Goal: Task Accomplishment & Management: Manage account settings

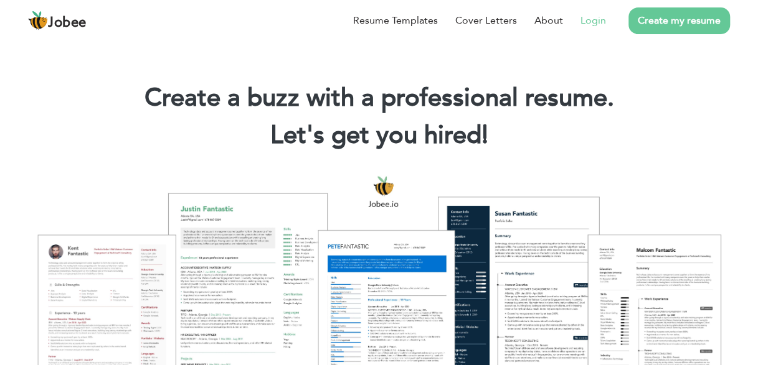
click at [580, 29] on li "Login" at bounding box center [584, 20] width 43 height 32
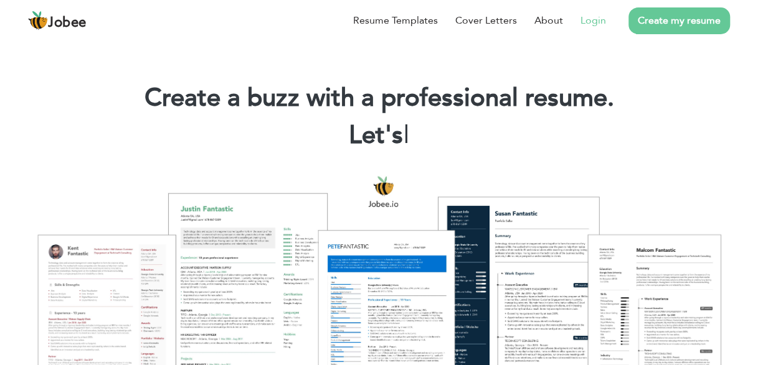
click at [591, 22] on link "Login" at bounding box center [593, 20] width 26 height 15
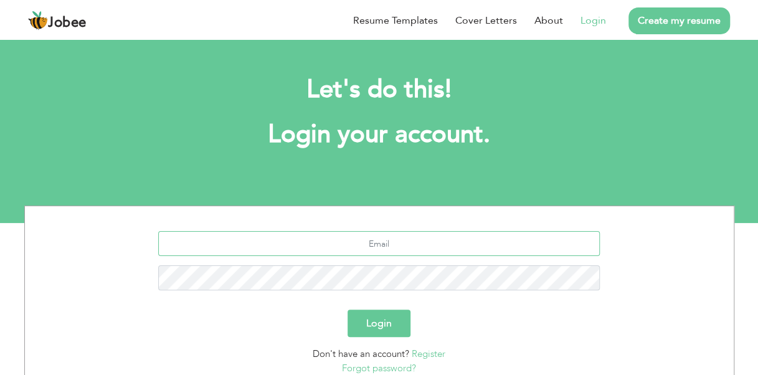
click at [401, 242] on input "text" at bounding box center [378, 243] width 441 height 25
click at [392, 243] on input "text" at bounding box center [378, 243] width 441 height 25
click at [369, 243] on input "text" at bounding box center [378, 243] width 441 height 25
type input "jaidi9829@gmail.com"
click at [347, 309] on button "Login" at bounding box center [378, 322] width 63 height 27
